Goal: Transaction & Acquisition: Purchase product/service

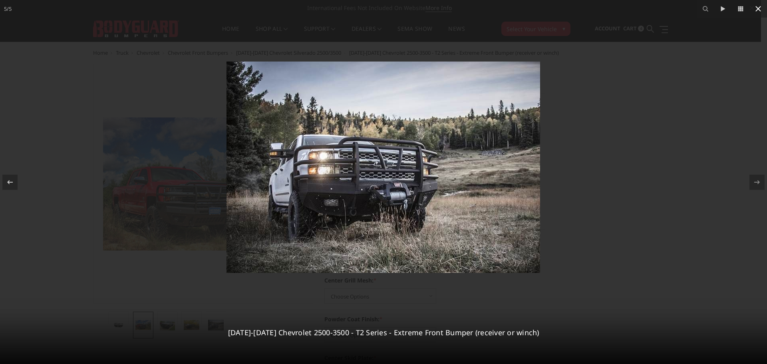
click at [757, 11] on icon at bounding box center [759, 9] width 6 height 6
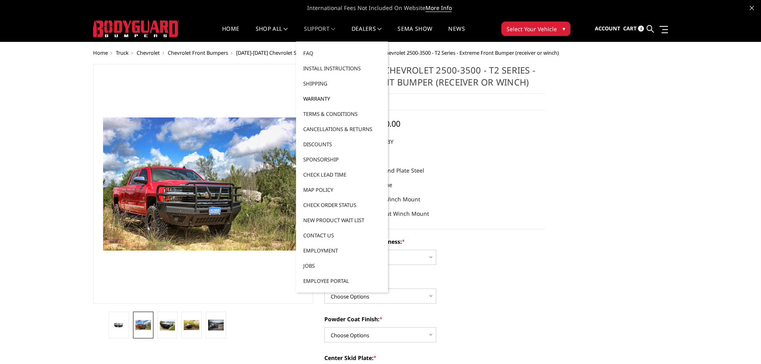
click at [317, 99] on link "Warranty" at bounding box center [342, 98] width 86 height 15
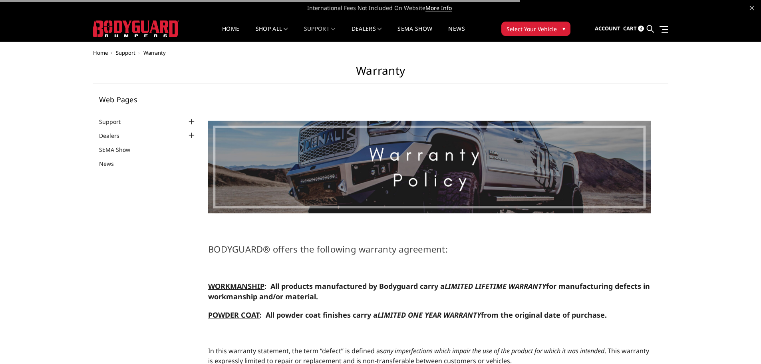
select select "US"
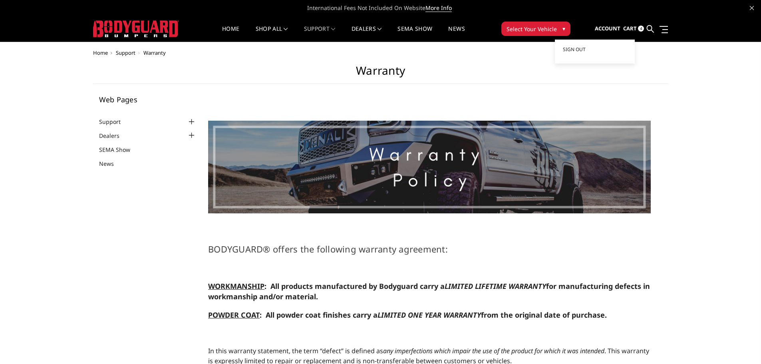
click at [613, 28] on span "Account" at bounding box center [608, 28] width 26 height 7
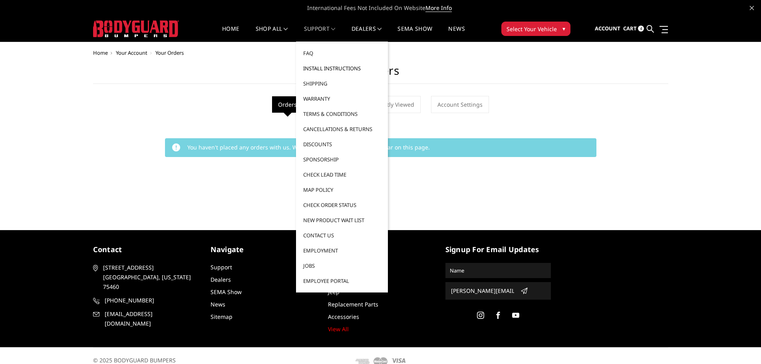
click at [317, 70] on link "Install Instructions" at bounding box center [342, 68] width 86 height 15
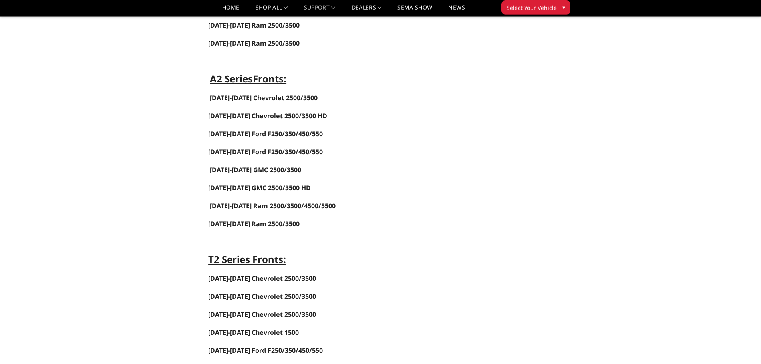
scroll to position [639, 0]
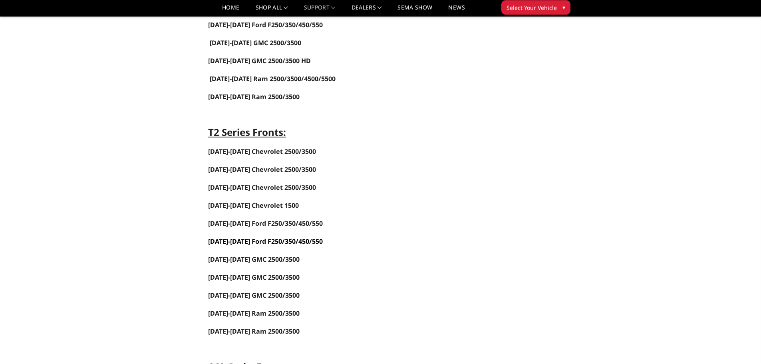
click at [250, 241] on link "2017-2022 Ford F250/350/450/550" at bounding box center [265, 241] width 115 height 9
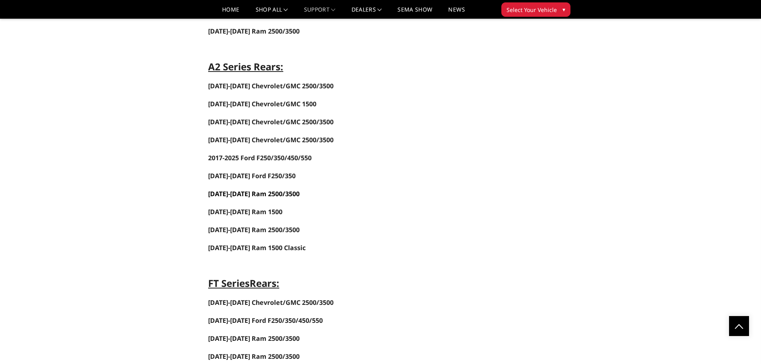
scroll to position [1439, 0]
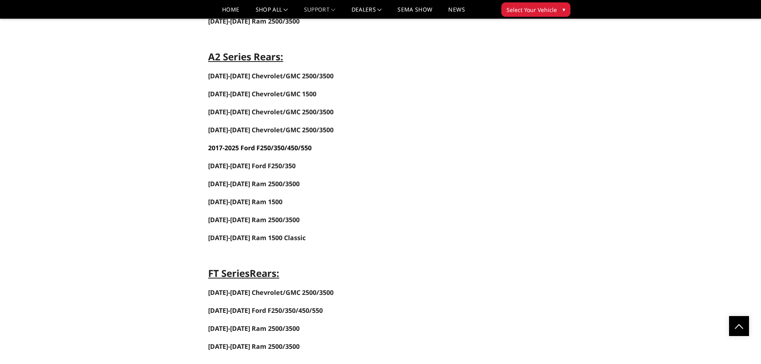
click at [242, 146] on span "-2025 Ford F250/350/450/550" at bounding box center [267, 147] width 89 height 9
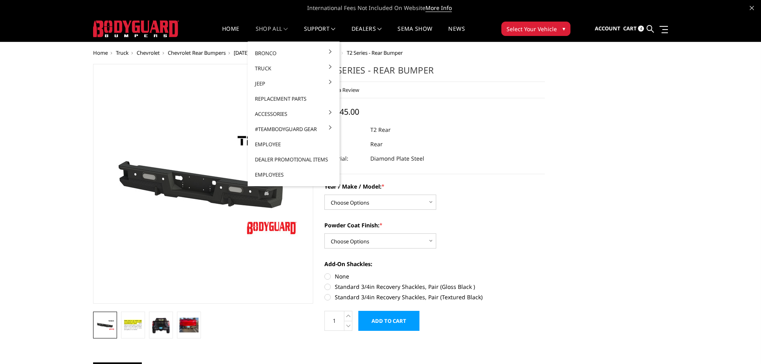
click at [267, 30] on link "shop all" at bounding box center [272, 34] width 32 height 16
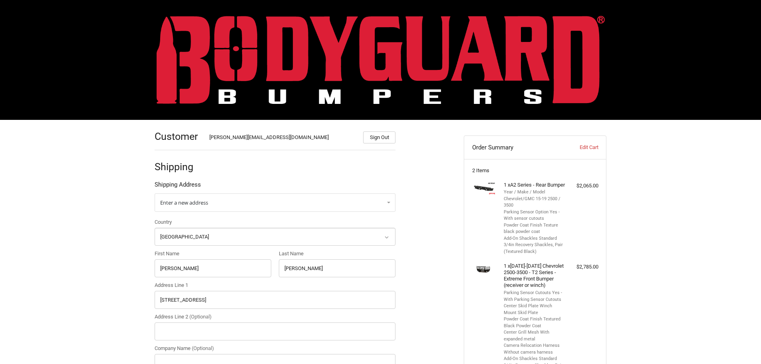
select select "US"
select select "AR"
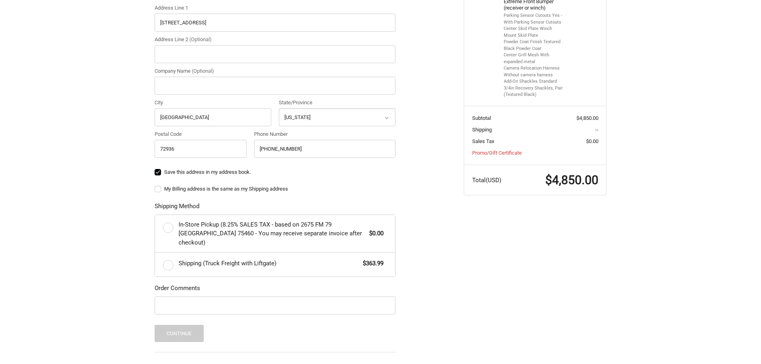
scroll to position [38, 0]
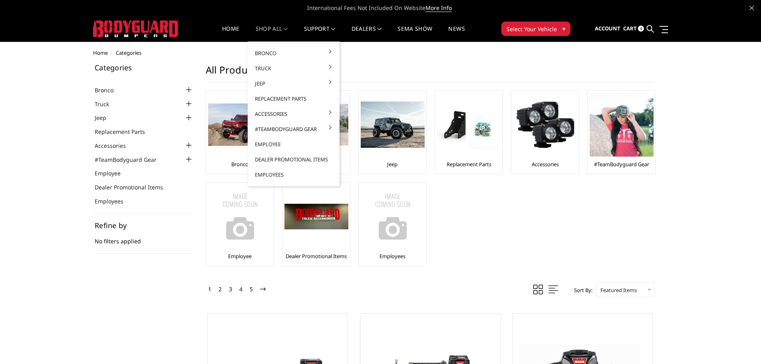
click at [266, 28] on link "shop all" at bounding box center [272, 34] width 32 height 16
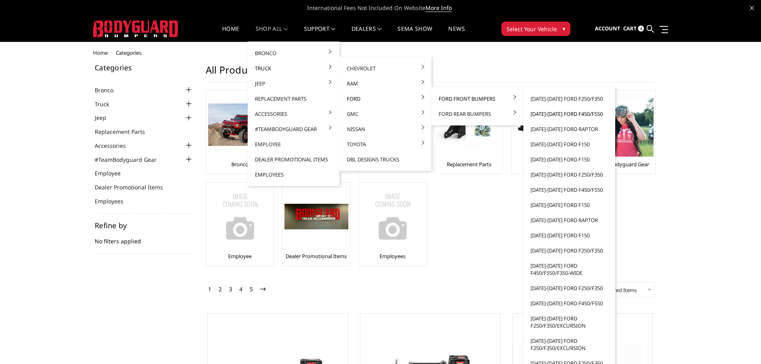
click at [577, 115] on link "[DATE]-[DATE] Ford F450/F550" at bounding box center [570, 113] width 86 height 15
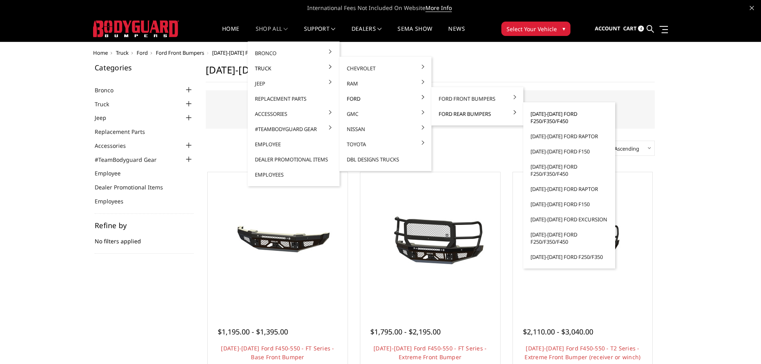
click at [563, 118] on link "[DATE]-[DATE] Ford F250/F350/F450" at bounding box center [570, 117] width 86 height 22
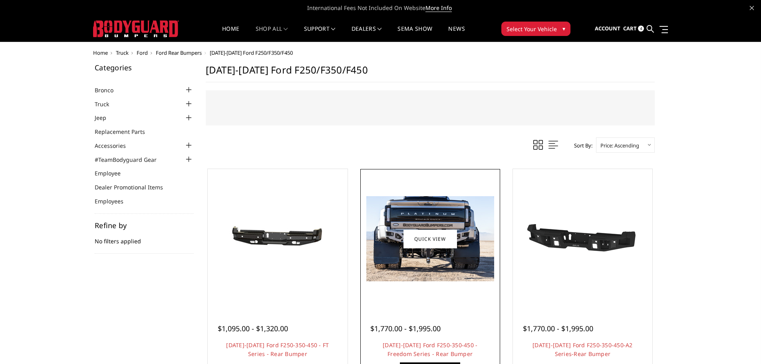
click at [444, 268] on img at bounding box center [430, 238] width 128 height 85
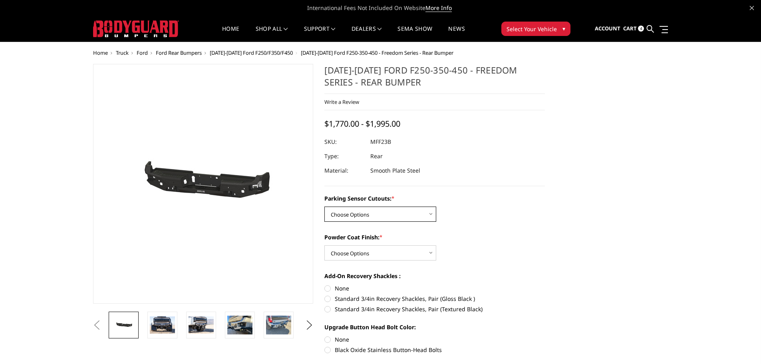
click at [410, 215] on select "Choose Options No - Without Parking Sensor Cutouts Yes - With Parking Sensor Cu…" at bounding box center [381, 214] width 112 height 15
select select "2559"
click at [325, 207] on select "Choose Options No - Without Parking Sensor Cutouts Yes - With Parking Sensor Cu…" at bounding box center [381, 214] width 112 height 15
click at [411, 253] on select "Choose Options Bare Metal Textured Black Powder Coat" at bounding box center [381, 252] width 112 height 15
select select "2560"
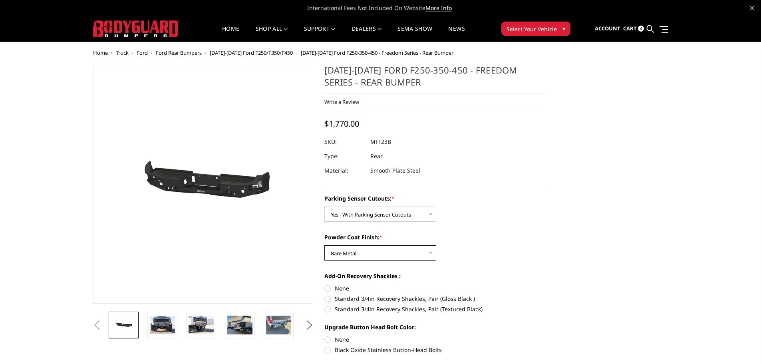
click at [325, 245] on select "Choose Options Bare Metal Textured Black Powder Coat" at bounding box center [381, 252] width 112 height 15
click at [330, 287] on label "None" at bounding box center [435, 288] width 221 height 8
click at [325, 285] on input "None" at bounding box center [325, 284] width 0 height 0
radio input "true"
click at [328, 338] on label "None" at bounding box center [435, 339] width 221 height 8
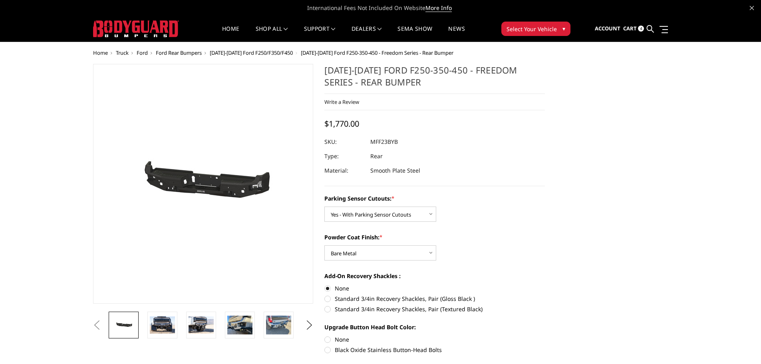
click at [325, 336] on input "None" at bounding box center [325, 335] width 0 height 0
radio input "true"
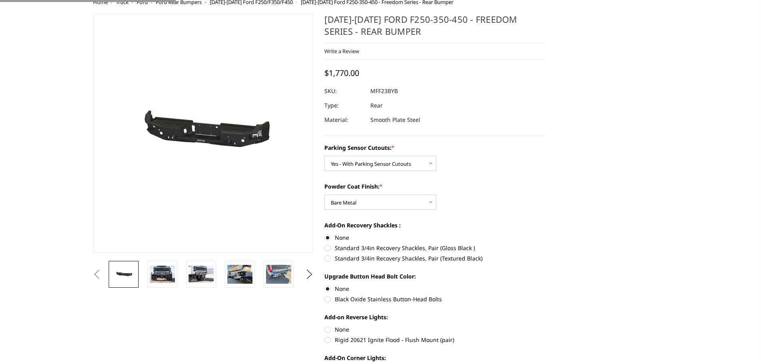
scroll to position [120, 0]
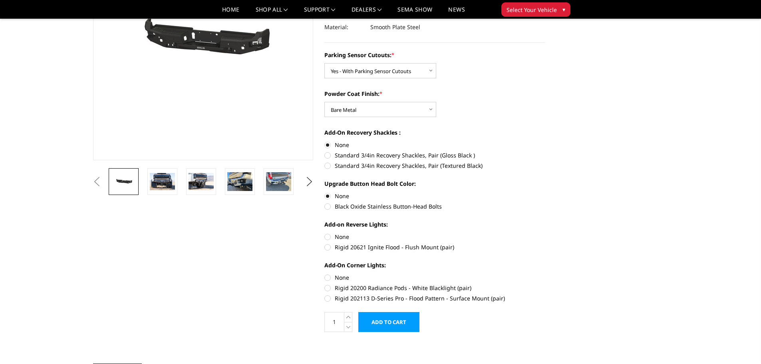
click at [328, 237] on label "None" at bounding box center [435, 237] width 221 height 8
click at [325, 233] on input "None" at bounding box center [325, 233] width 0 height 0
radio input "true"
click at [329, 274] on label "None" at bounding box center [435, 277] width 221 height 8
click at [325, 274] on input "None" at bounding box center [325, 273] width 0 height 0
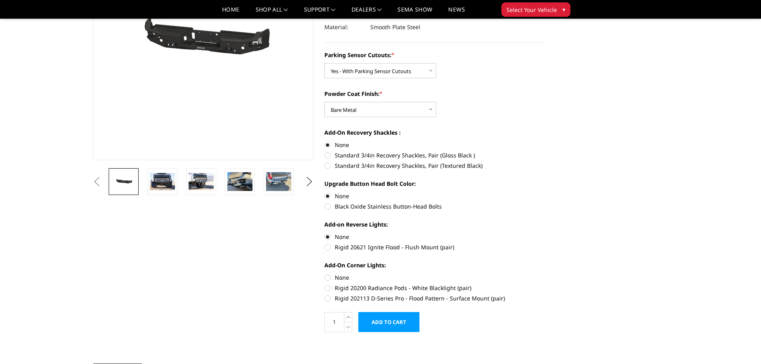
radio input "true"
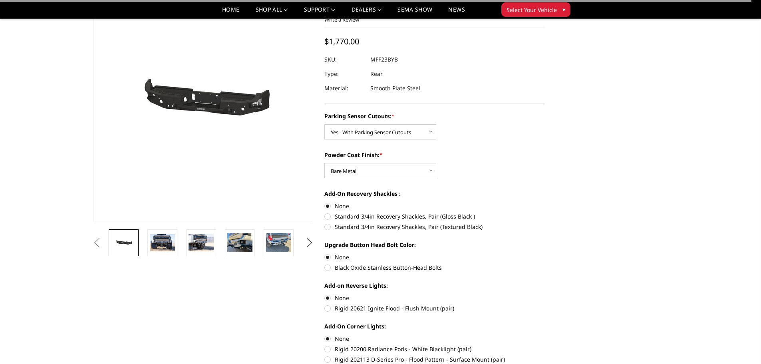
scroll to position [0, 0]
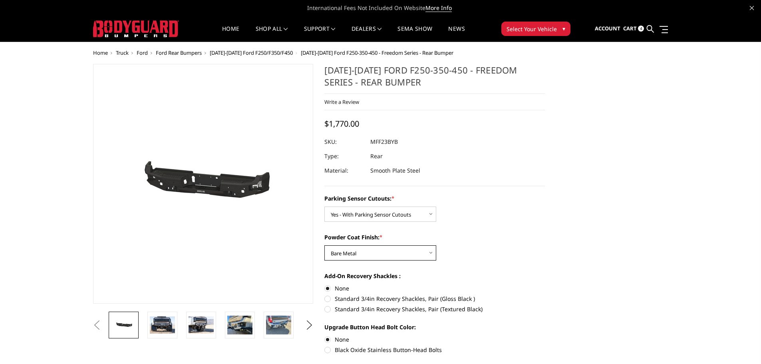
click at [392, 257] on select "Choose Options Bare Metal Textured Black Powder Coat" at bounding box center [381, 252] width 112 height 15
select select "2561"
click at [325, 245] on select "Choose Options Bare Metal Textured Black Powder Coat" at bounding box center [381, 252] width 112 height 15
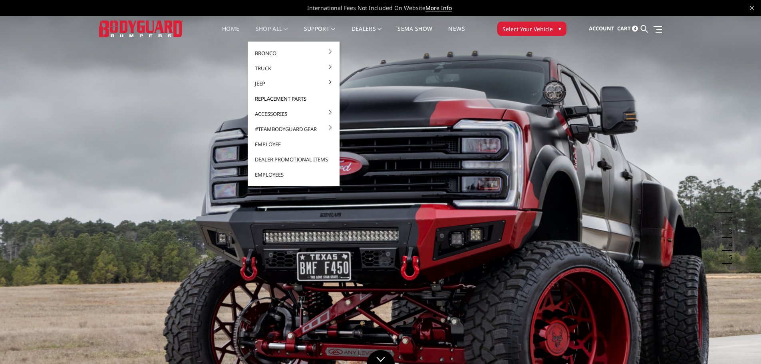
click at [277, 99] on link "Replacement Parts" at bounding box center [294, 98] width 86 height 15
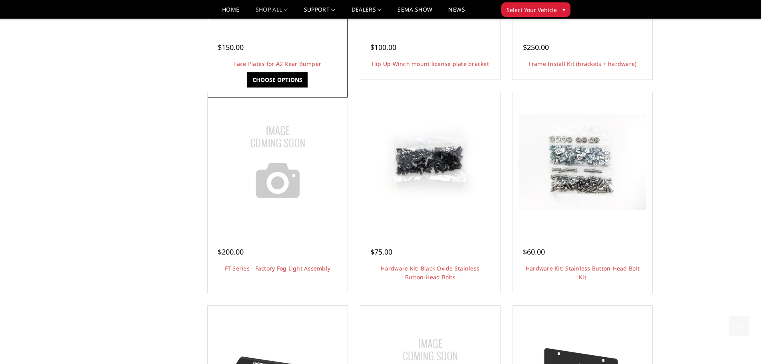
scroll to position [839, 0]
